Goal: Transaction & Acquisition: Subscribe to service/newsletter

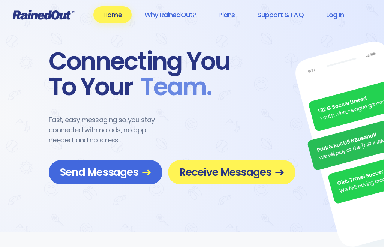
click at [207, 167] on span "Receive Messages" at bounding box center [231, 172] width 105 height 13
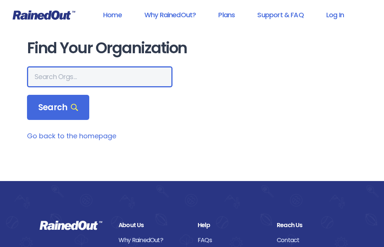
click at [105, 79] on input "text" at bounding box center [99, 76] width 145 height 21
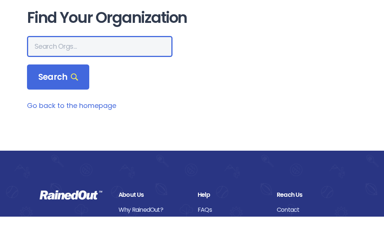
click at [52, 66] on input "text" at bounding box center [99, 76] width 145 height 21
paste input "[URL][DOMAIN_NAME]"
type input "https:"
type input "The"
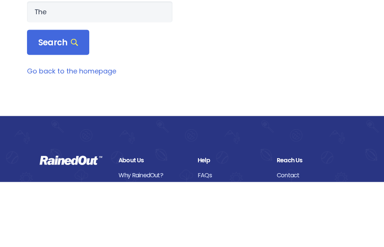
click at [94, 131] on link "Go back to the homepage" at bounding box center [71, 135] width 89 height 9
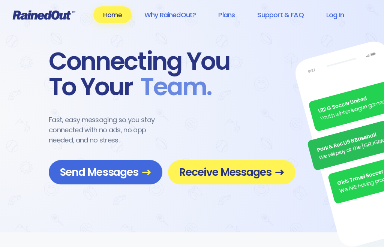
click at [236, 170] on span "Receive Messages" at bounding box center [231, 172] width 105 height 13
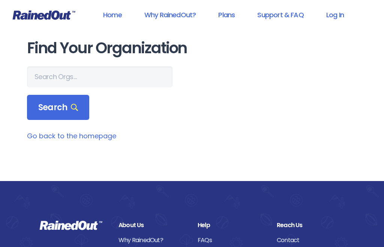
click at [117, 80] on input "text" at bounding box center [99, 76] width 145 height 21
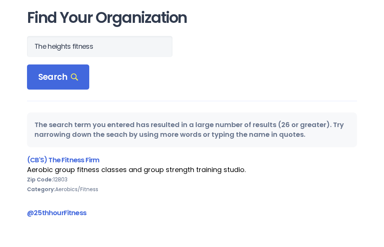
click at [74, 102] on span "Search" at bounding box center [58, 107] width 40 height 10
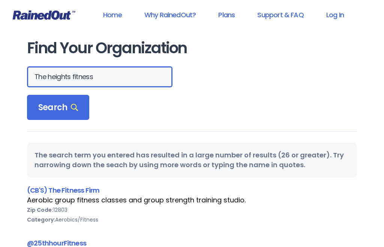
click at [108, 77] on input "The heights fitness" at bounding box center [99, 76] width 145 height 21
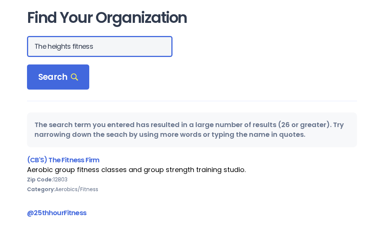
click at [71, 66] on input "The heights fitness" at bounding box center [99, 76] width 145 height 21
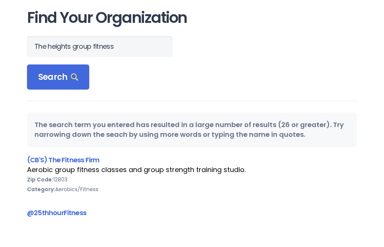
scroll to position [30, 0]
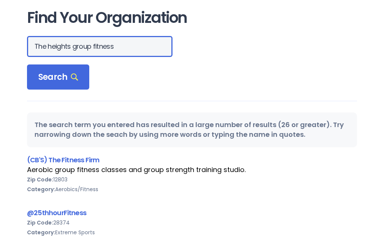
type input "The heights group fitness"
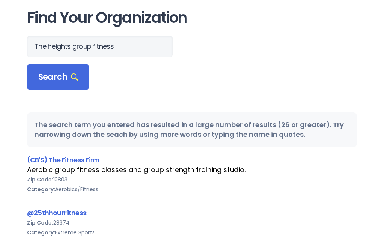
click at [66, 84] on div "Search" at bounding box center [58, 76] width 62 height 25
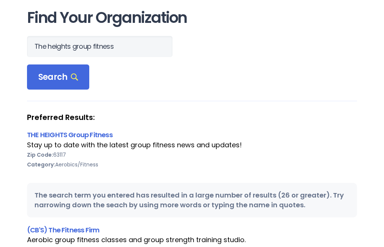
click at [79, 136] on link "THE HEIGHTS Group Fitness" at bounding box center [69, 134] width 85 height 9
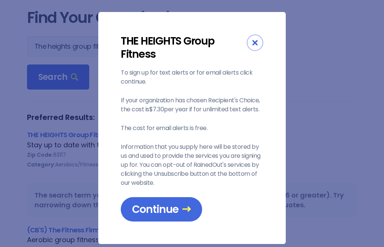
click at [162, 210] on span "Continue" at bounding box center [161, 209] width 59 height 13
